Goal: Task Accomplishment & Management: Complete application form

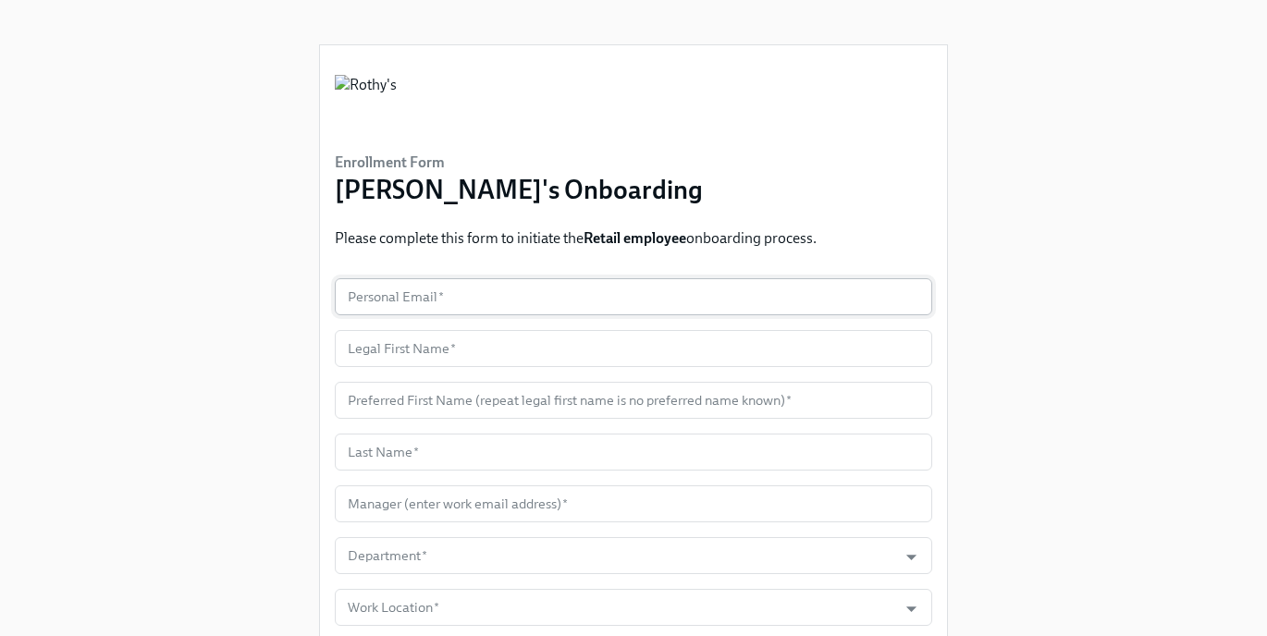
click at [462, 307] on input "text" at bounding box center [633, 296] width 597 height 37
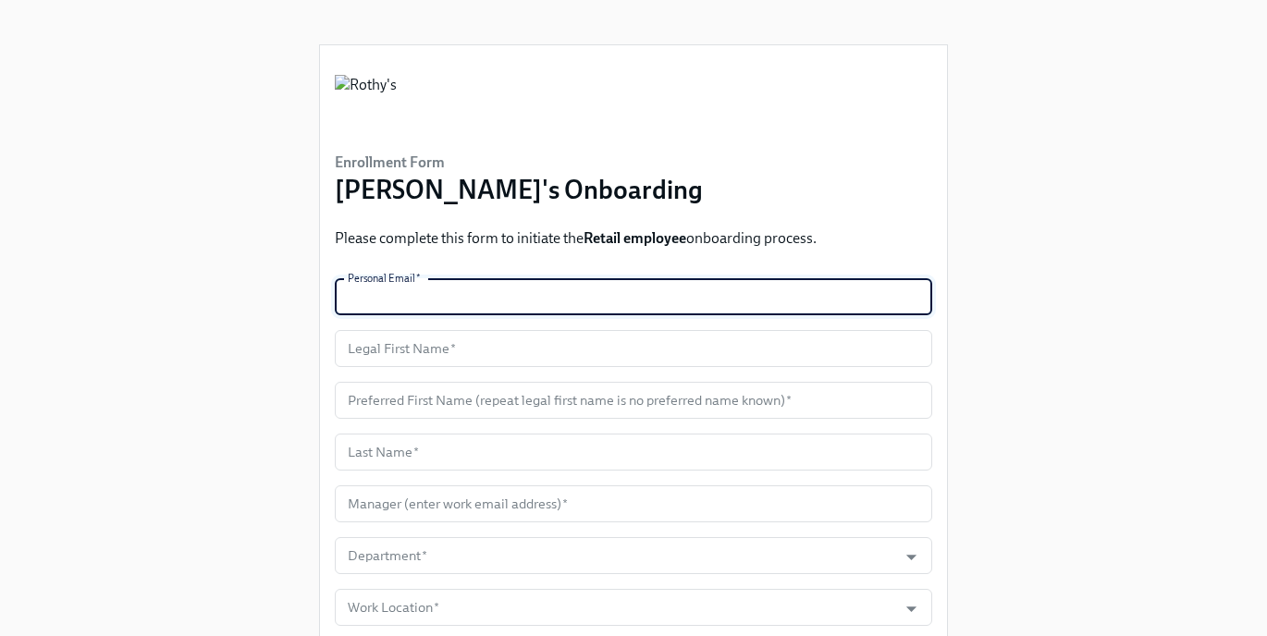
paste input "[EMAIL_ADDRESS][DOMAIN_NAME]"
type input "[EMAIL_ADDRESS][DOMAIN_NAME]"
click at [430, 354] on input "text" at bounding box center [633, 348] width 597 height 37
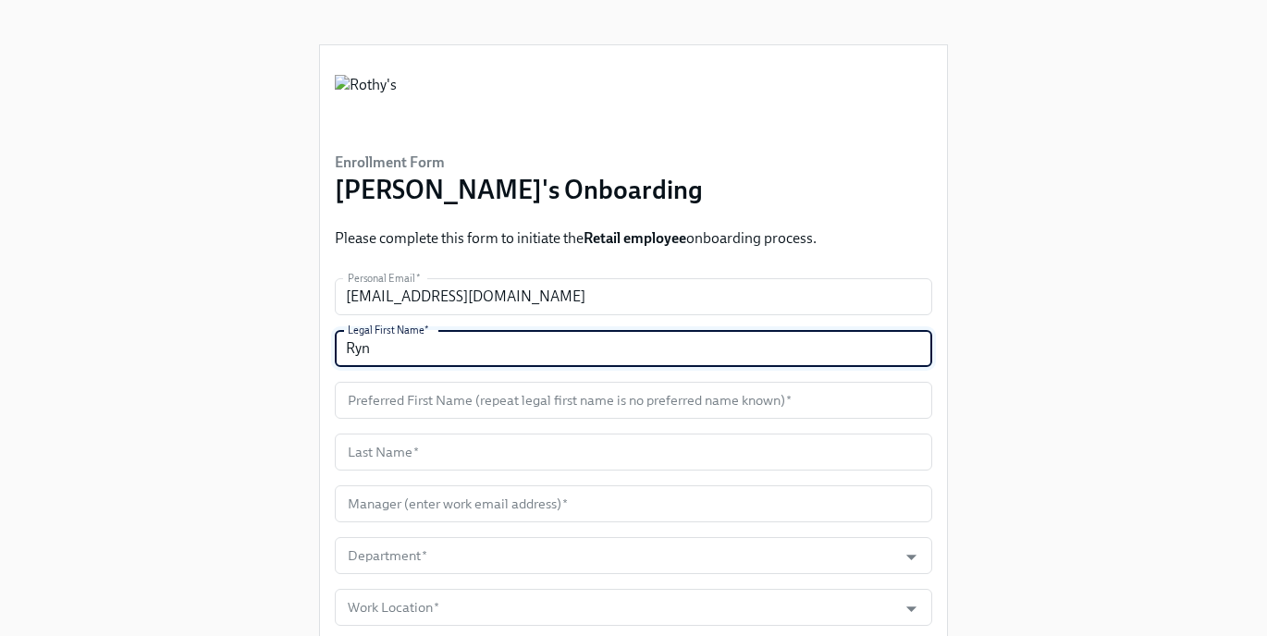
type input "Ryn"
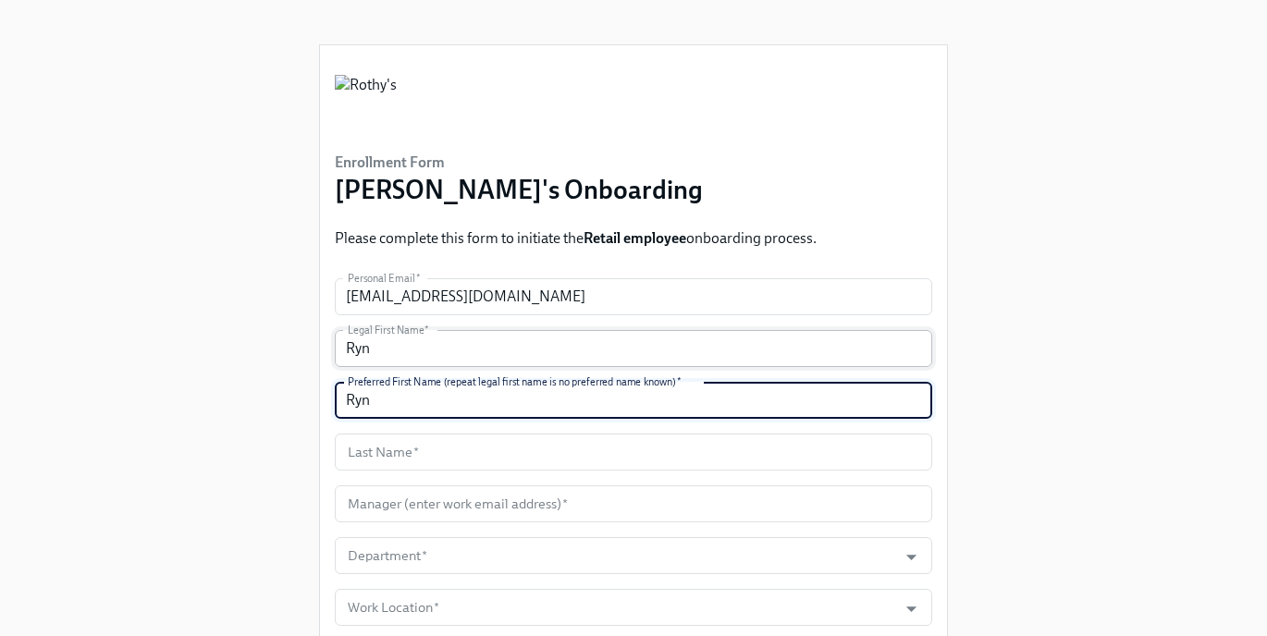
type input "Ryn"
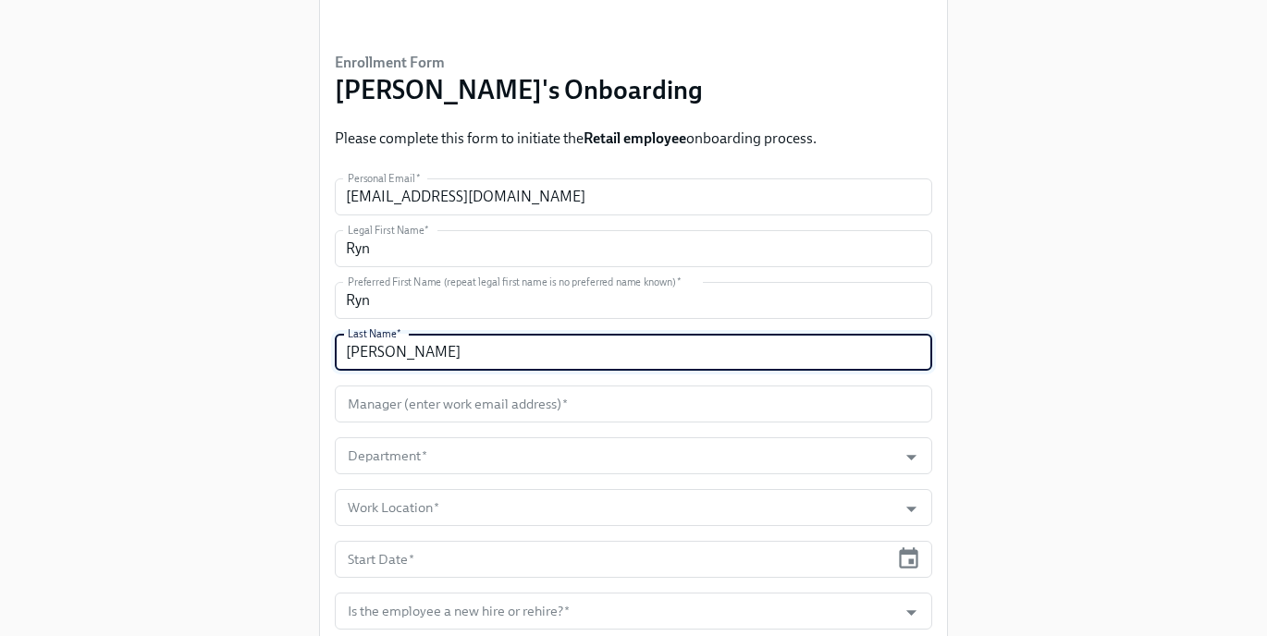
scroll to position [136, 0]
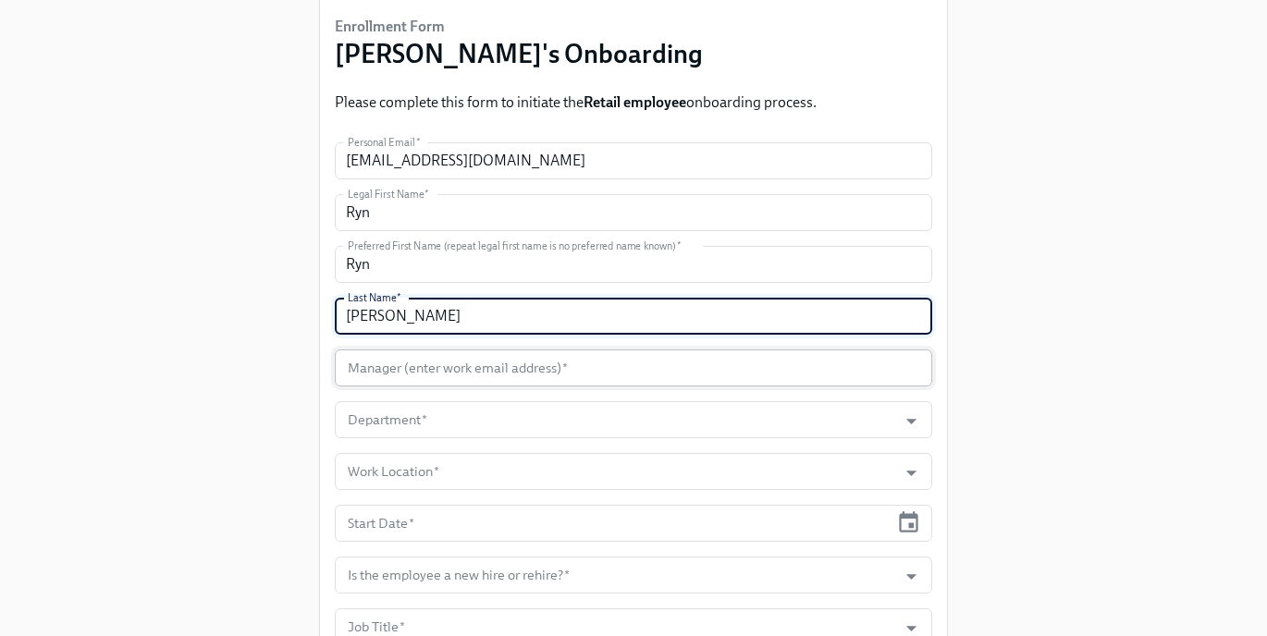
type input "[PERSON_NAME]"
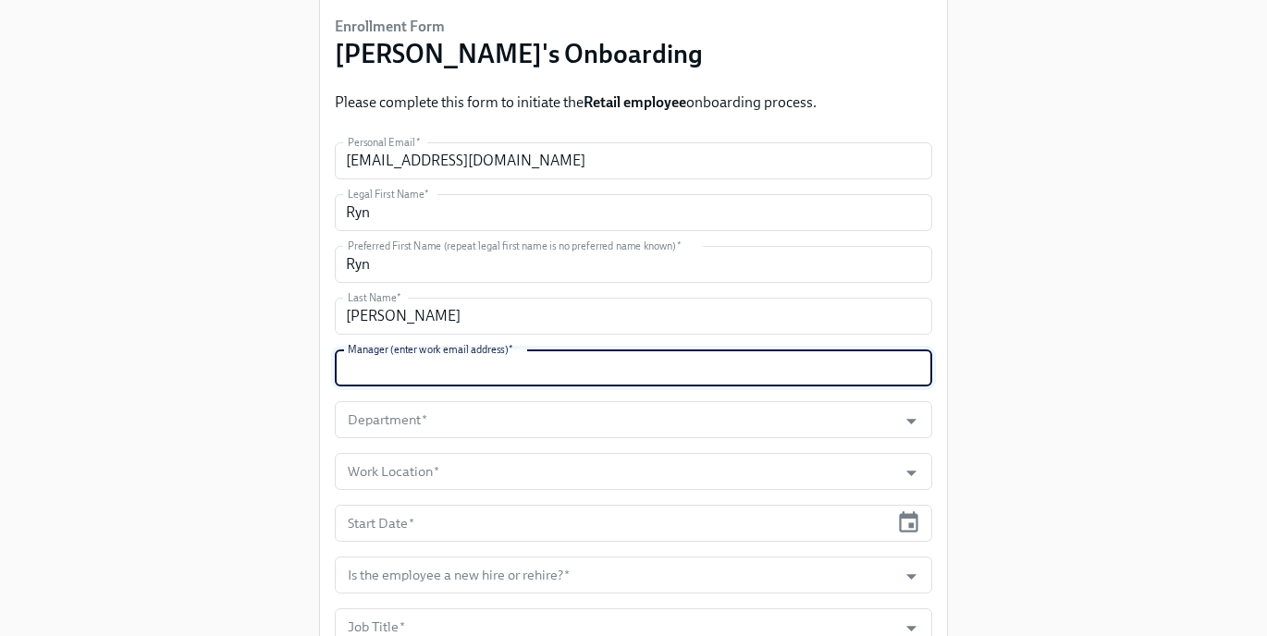
click at [420, 374] on input "text" at bounding box center [633, 368] width 597 height 37
type input "[EMAIL_ADDRESS][DOMAIN_NAME]"
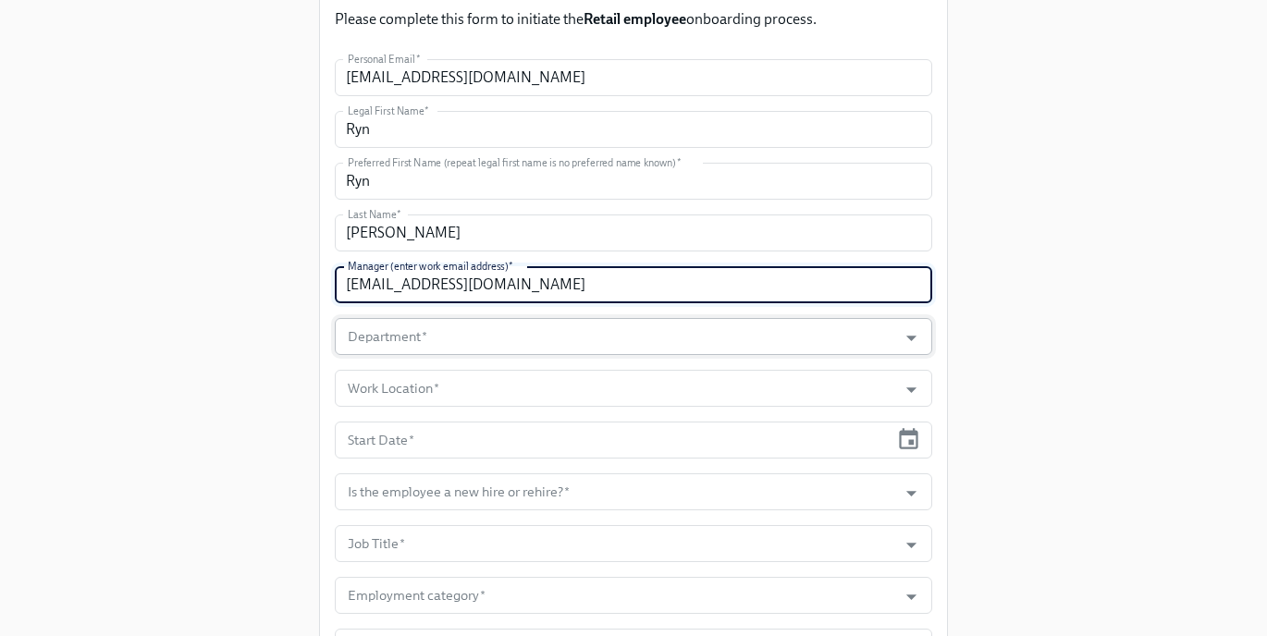
scroll to position [235, 0]
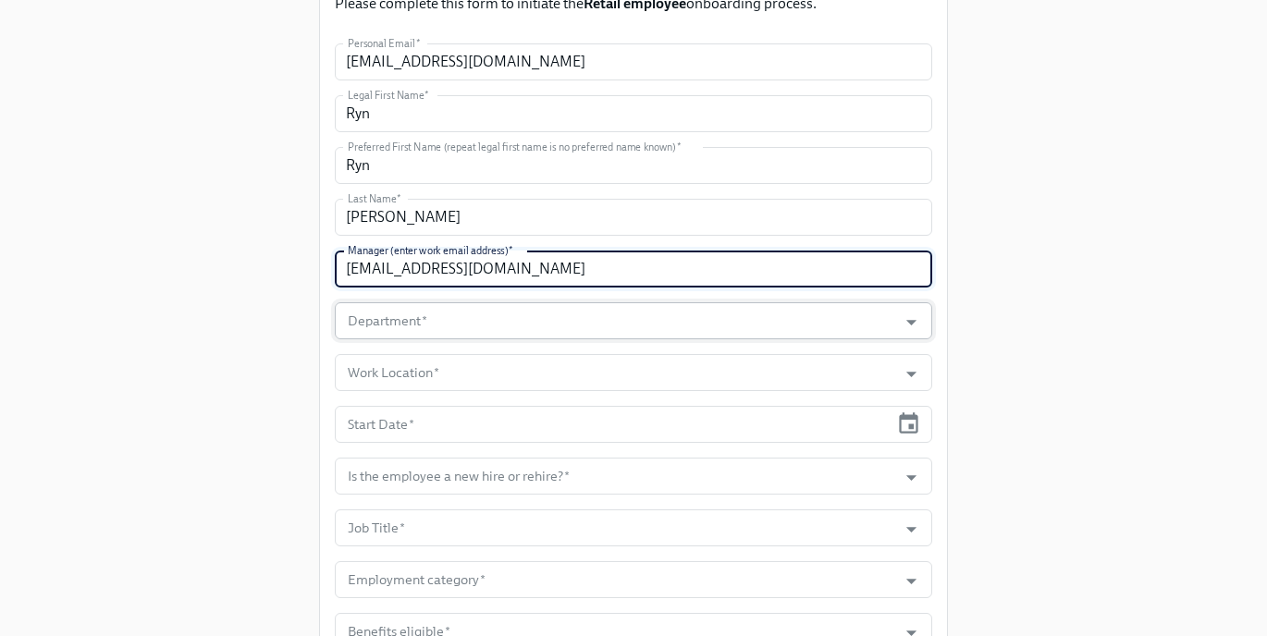
click at [540, 334] on input "Department   *" at bounding box center [616, 320] width 544 height 37
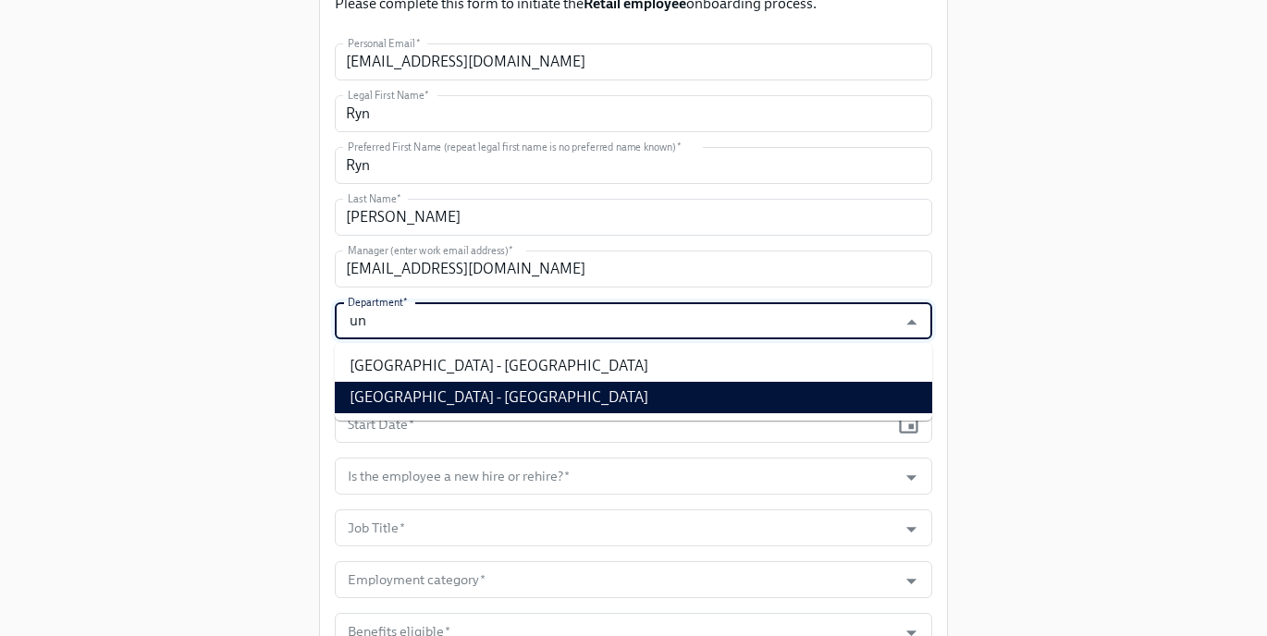
click at [525, 405] on li "[GEOGRAPHIC_DATA] - [GEOGRAPHIC_DATA]" at bounding box center [633, 397] width 597 height 31
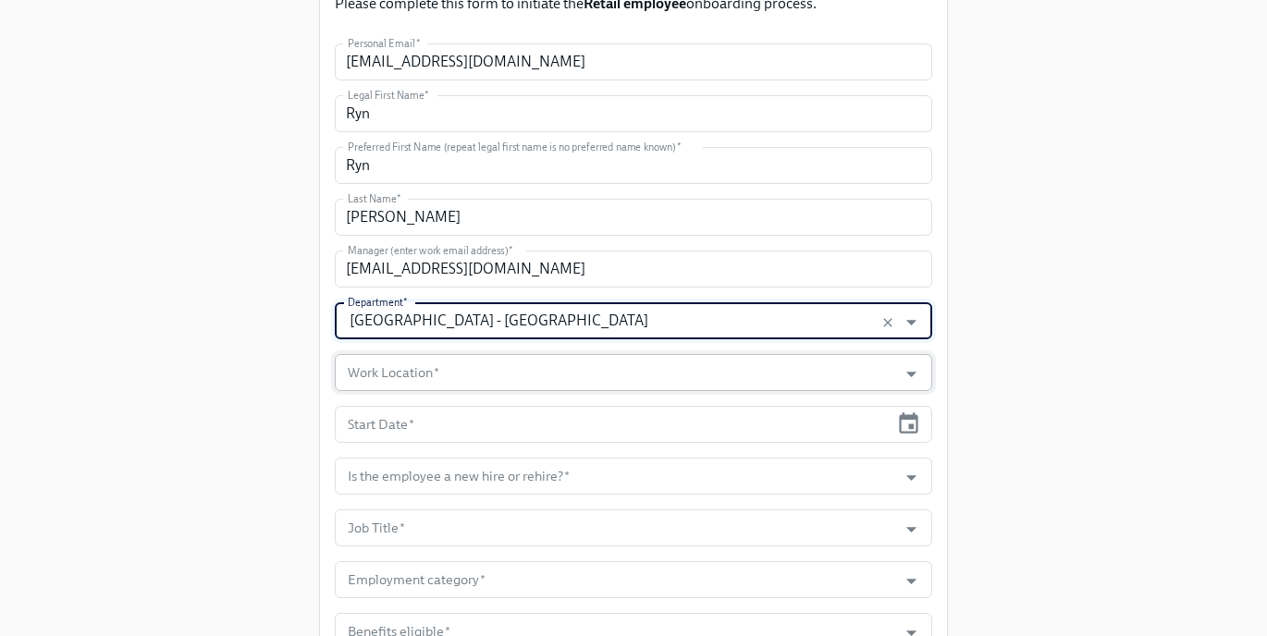
type input "[GEOGRAPHIC_DATA] - [GEOGRAPHIC_DATA]"
click at [490, 380] on input "Work Location   *" at bounding box center [616, 372] width 544 height 37
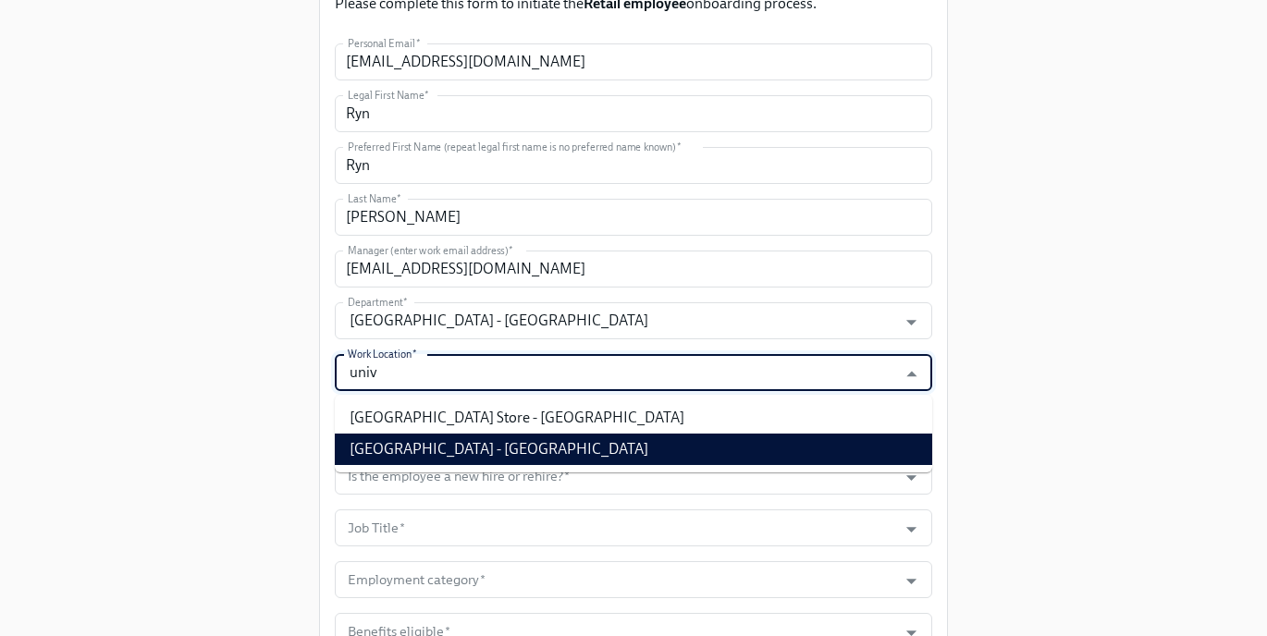
click at [492, 458] on li "[GEOGRAPHIC_DATA] - [GEOGRAPHIC_DATA]" at bounding box center [633, 449] width 597 height 31
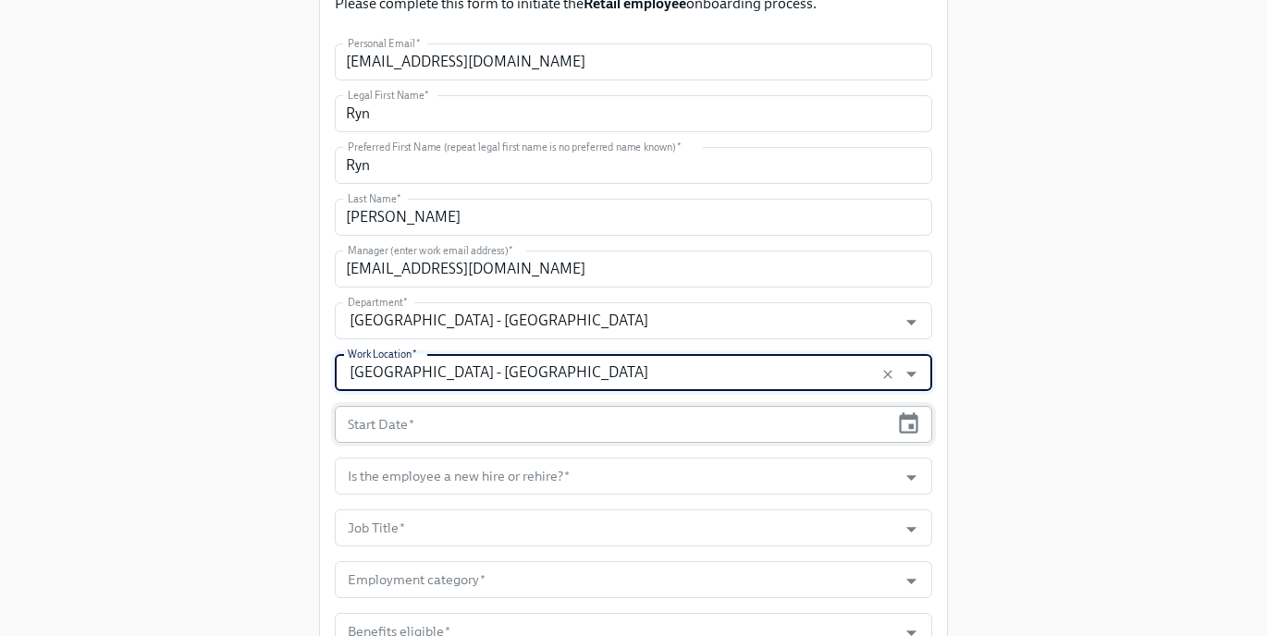
type input "[GEOGRAPHIC_DATA] - [GEOGRAPHIC_DATA]"
click at [452, 416] on input "text" at bounding box center [612, 424] width 554 height 37
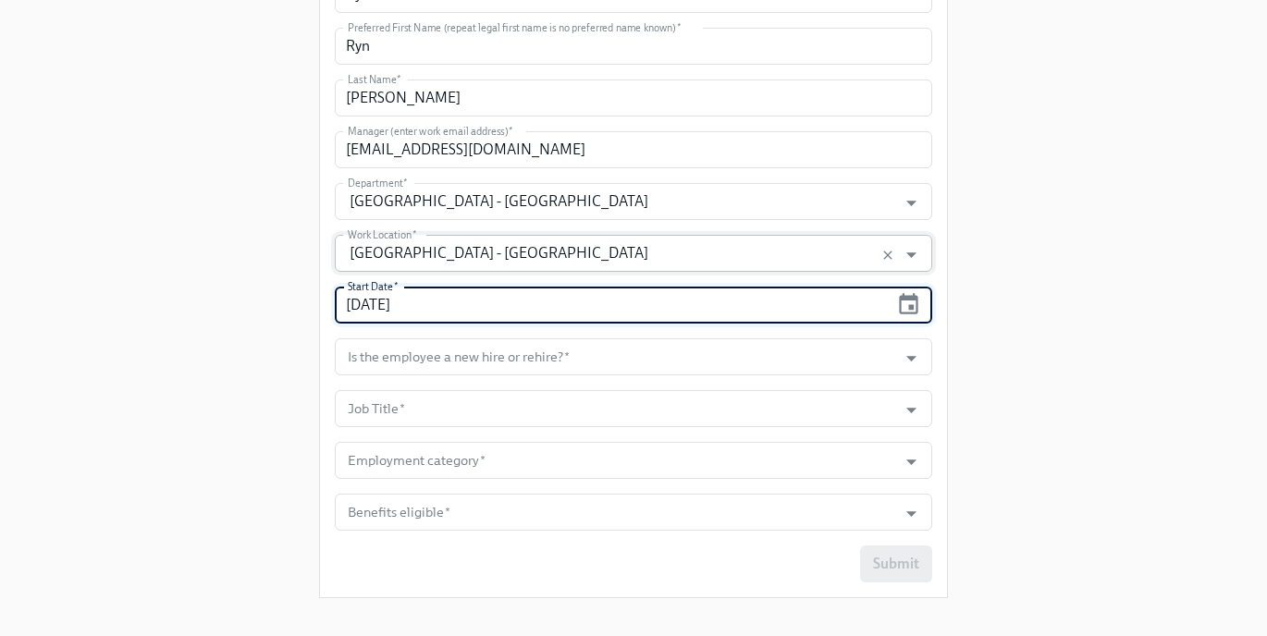
scroll to position [375, 0]
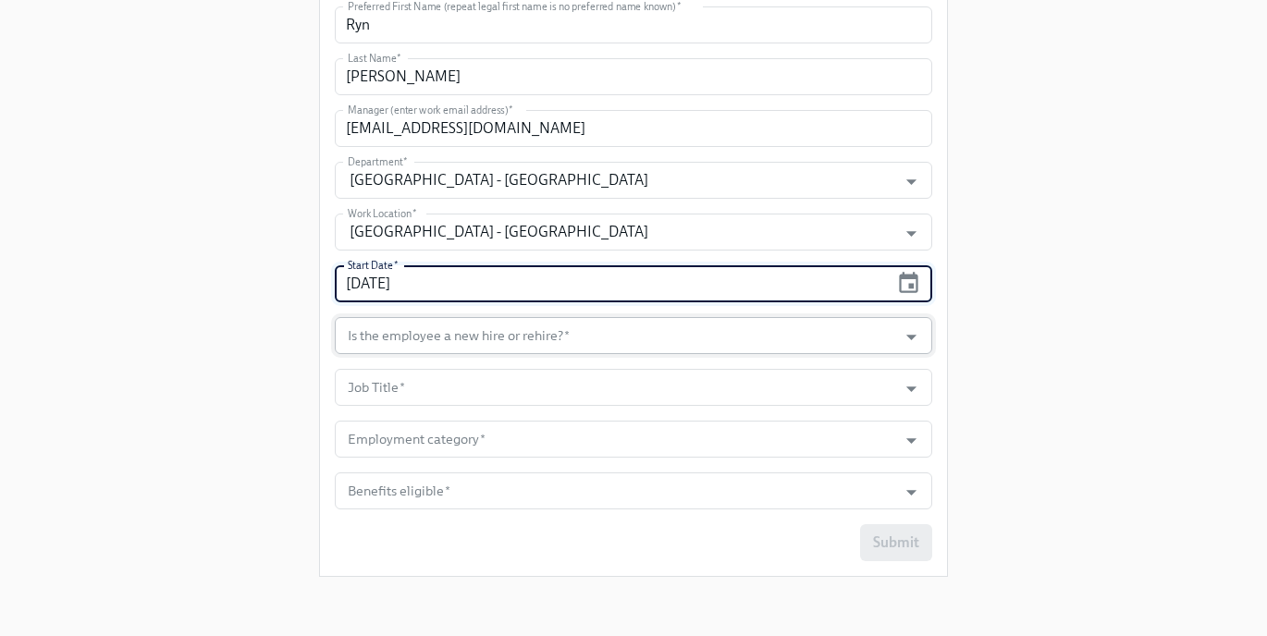
type input "[DATE]"
click at [466, 331] on input "Is the employee a new hire or rehire?   *" at bounding box center [616, 335] width 544 height 37
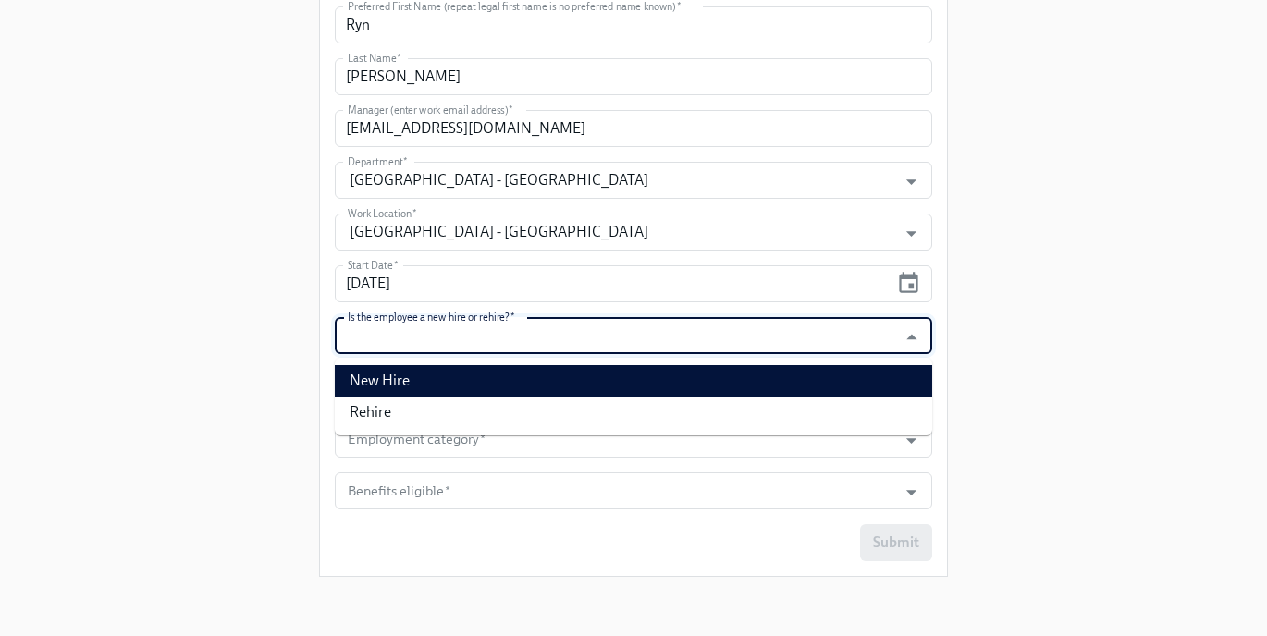
click at [451, 369] on li "New Hire" at bounding box center [633, 380] width 597 height 31
type input "New Hire"
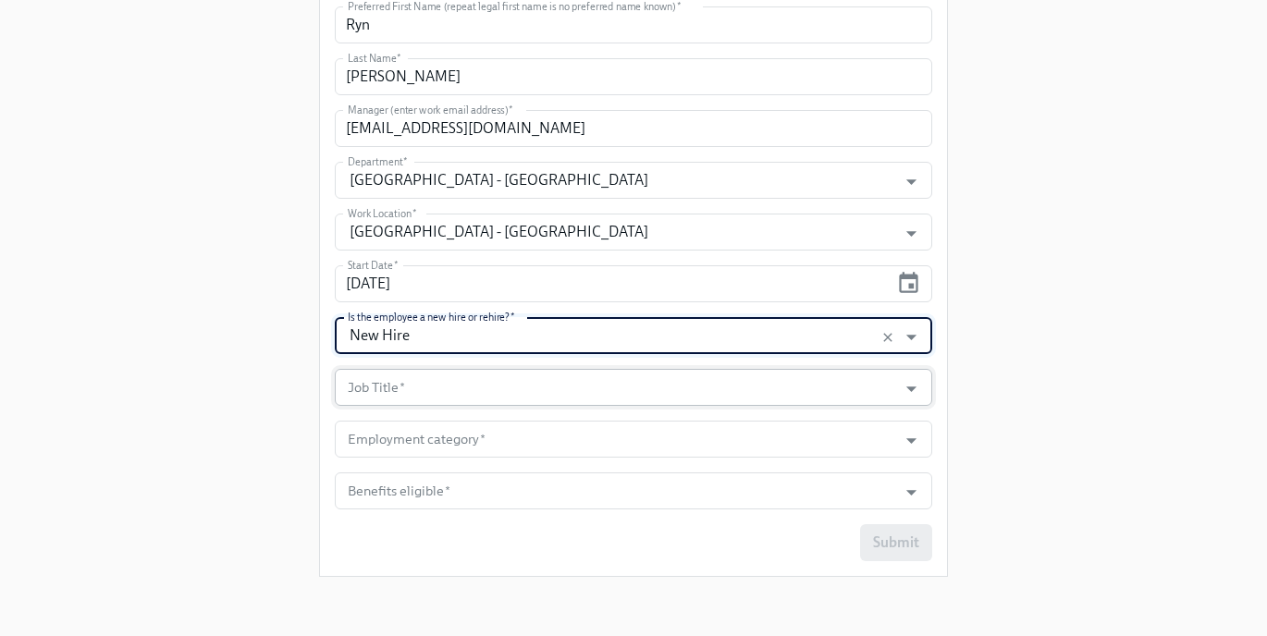
click at [438, 385] on input "Job Title   *" at bounding box center [616, 387] width 544 height 37
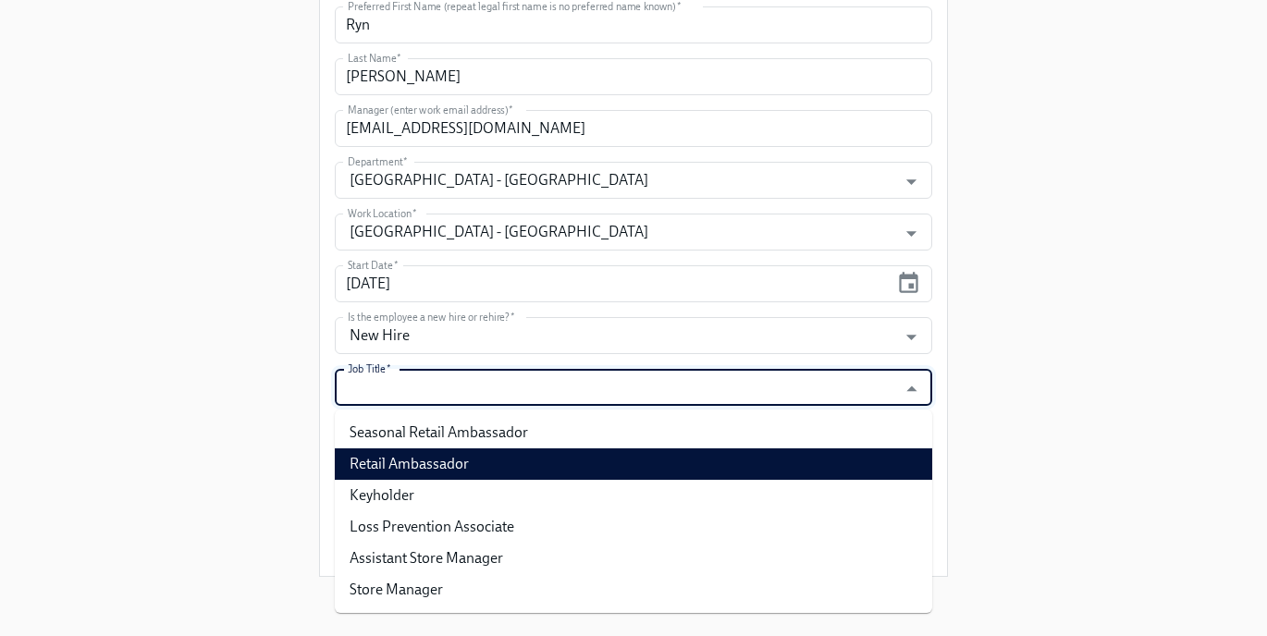
click at [428, 459] on li "Retail Ambassador" at bounding box center [633, 463] width 597 height 31
type input "Retail Ambassador"
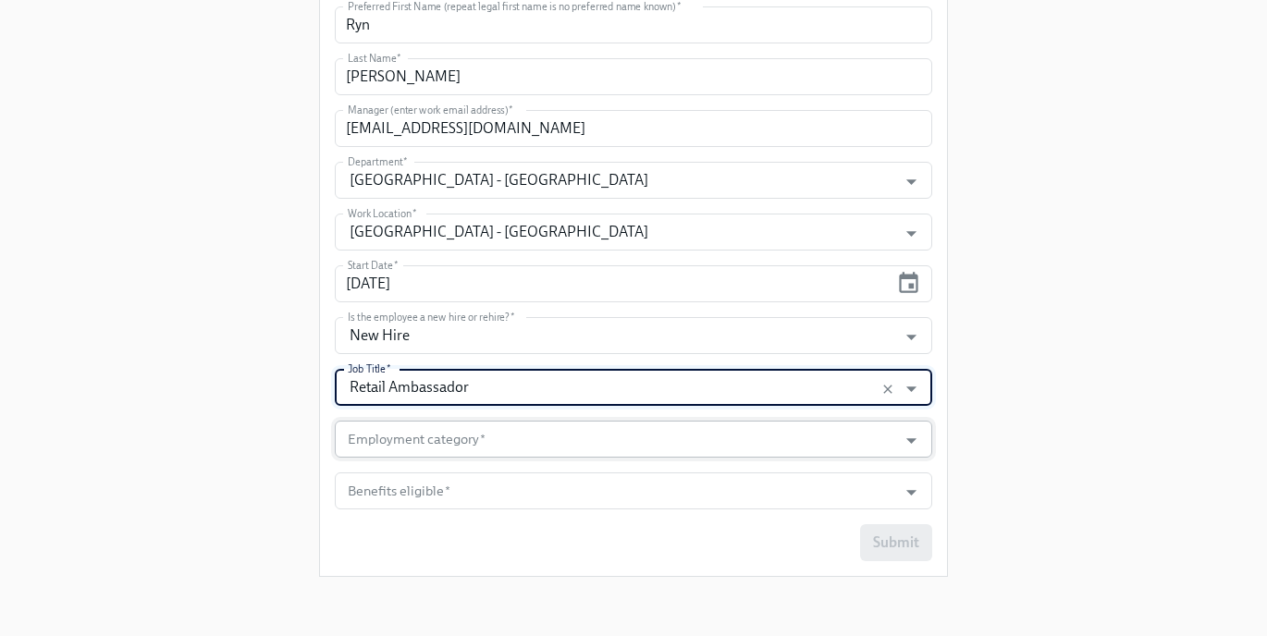
click at [415, 441] on input "Employment category   *" at bounding box center [616, 439] width 544 height 37
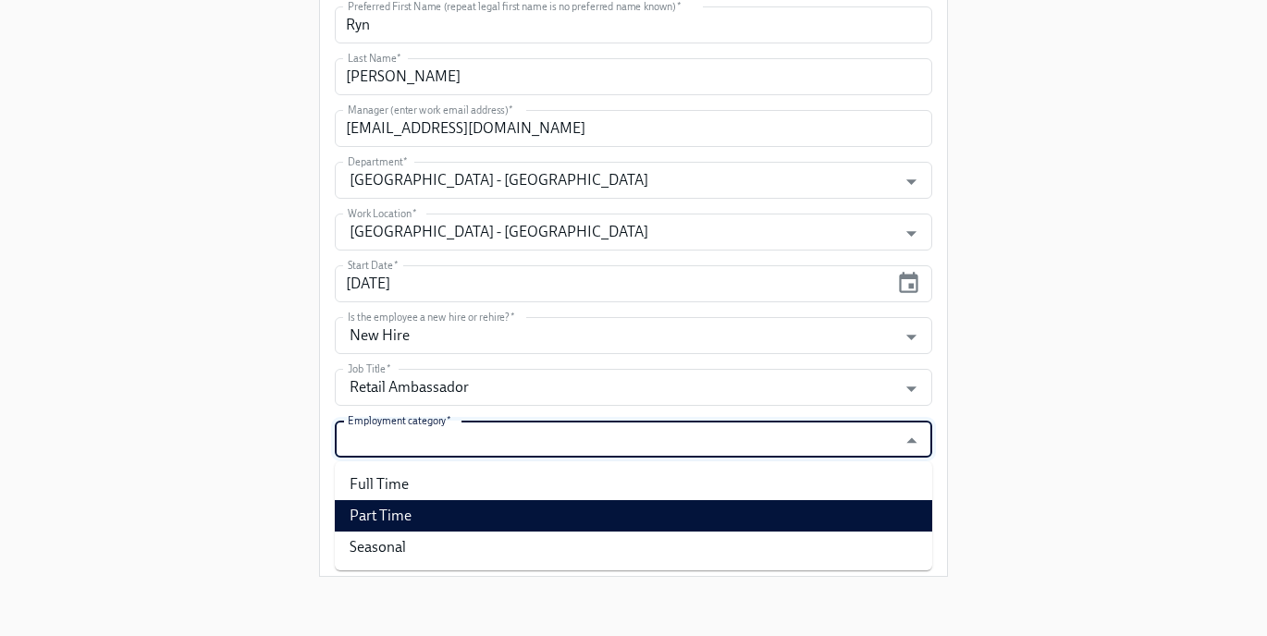
click at [399, 519] on li "Part Time" at bounding box center [633, 515] width 597 height 31
type input "Part Time"
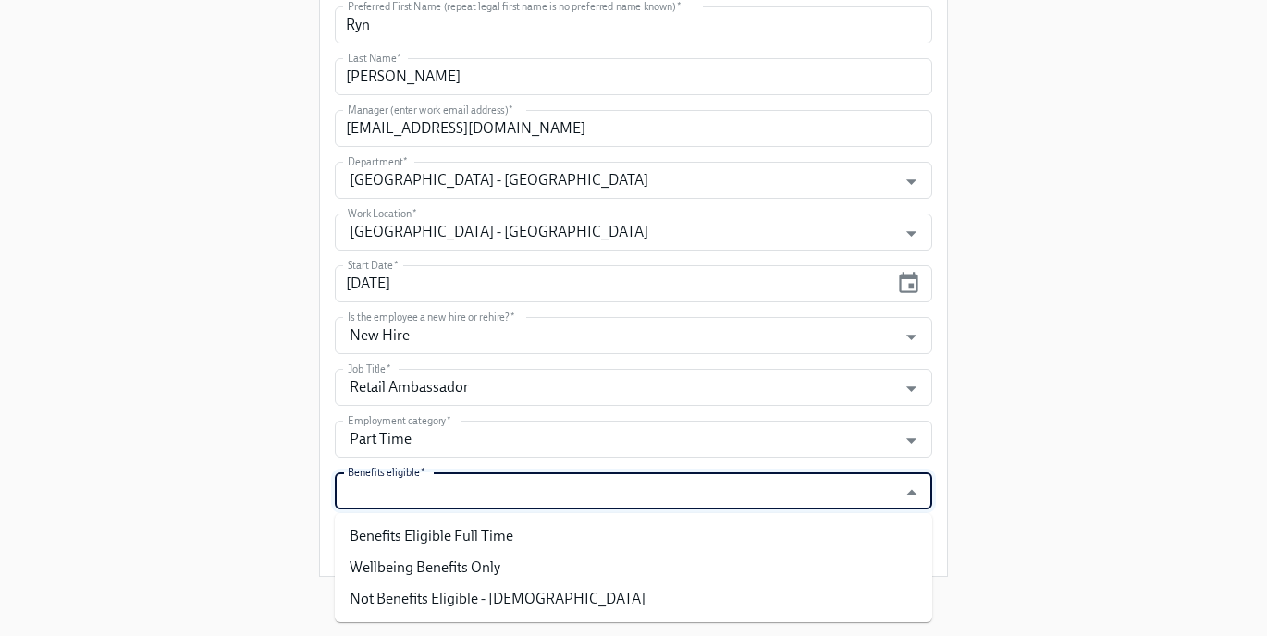
click at [402, 496] on input "Benefits eligible   *" at bounding box center [616, 490] width 544 height 37
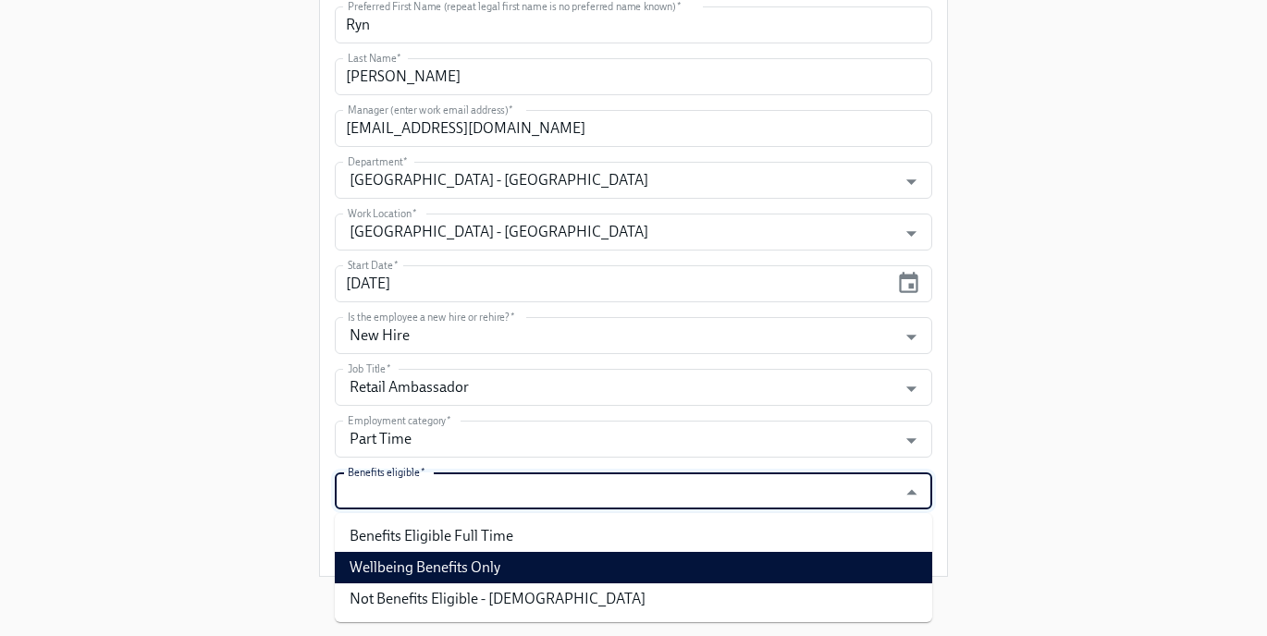
click at [406, 557] on li "Wellbeing Benefits Only" at bounding box center [633, 567] width 597 height 31
type input "Wellbeing Benefits Only"
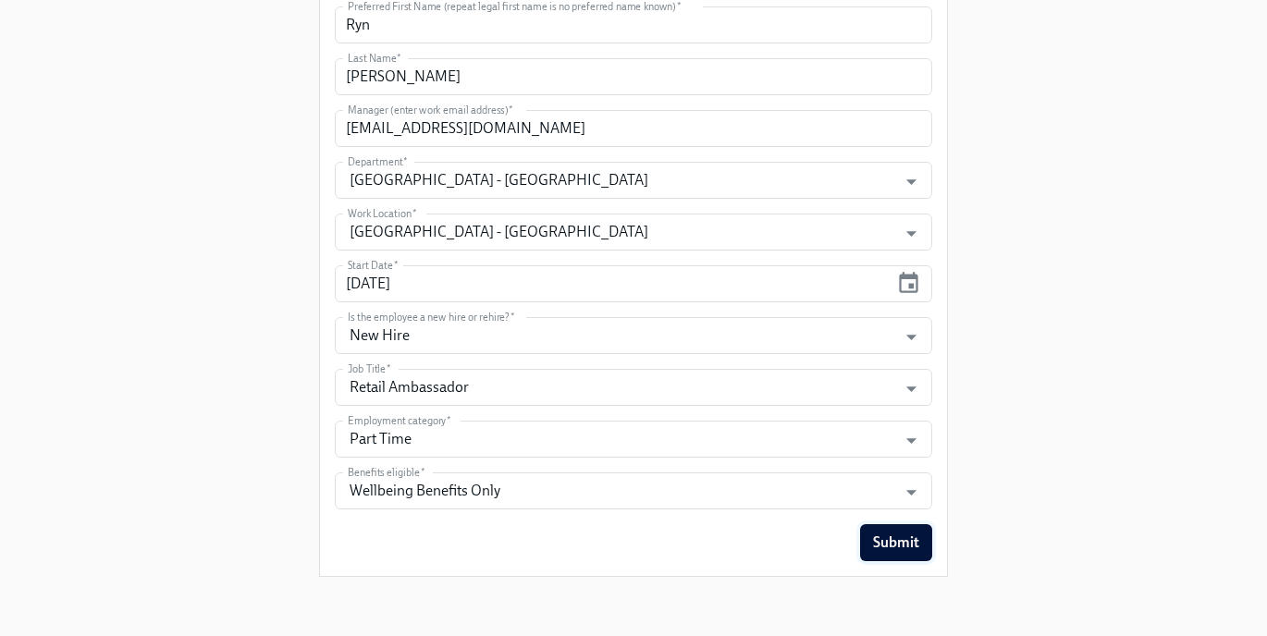
click at [904, 539] on span "Submit" at bounding box center [896, 543] width 46 height 18
